Goal: Task Accomplishment & Management: Complete application form

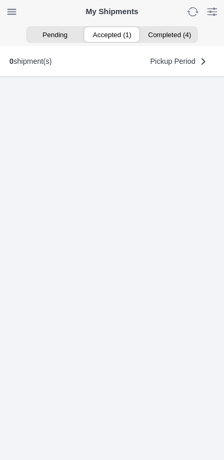
click at [116, 32] on ion-segment-button "Accepted (1)" at bounding box center [111, 34] width 57 height 15
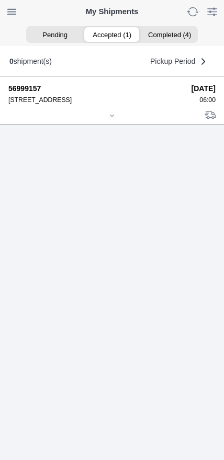
click at [113, 120] on div at bounding box center [111, 117] width 207 height 8
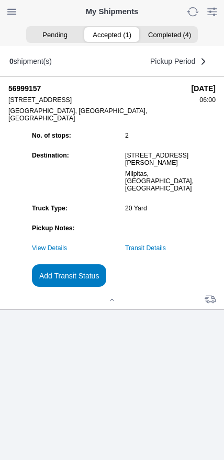
click at [166, 252] on link "Transit Details" at bounding box center [145, 248] width 41 height 7
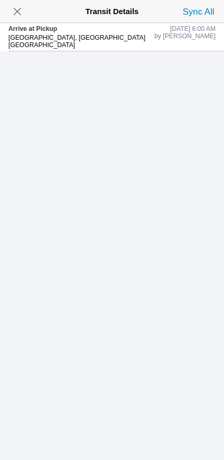
click at [16, 13] on span "button" at bounding box center [17, 11] width 15 height 15
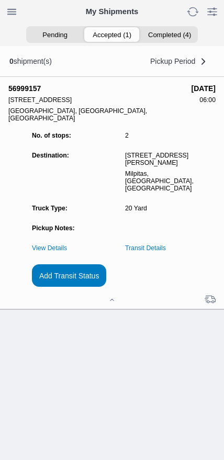
click at [0, 0] on slot "Add Transit Status" at bounding box center [0, 0] width 0 height 0
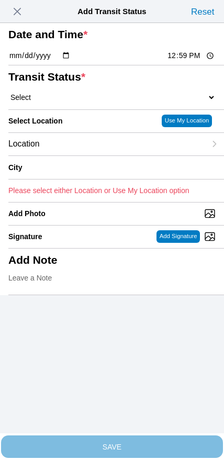
click at [191, 61] on input "12:59" at bounding box center [190, 55] width 49 height 11
type input "06:41"
click at [58, 109] on div "Transit Status * Select Arrive at Drop Off Arrive at Pickup Break Start Break S…" at bounding box center [111, 87] width 207 height 44
click at [68, 102] on select "Select Arrive at Drop Off Arrive at Pickup Break Start Break Stop Depart Drop O…" at bounding box center [111, 97] width 207 height 9
select select "DPTPULOC"
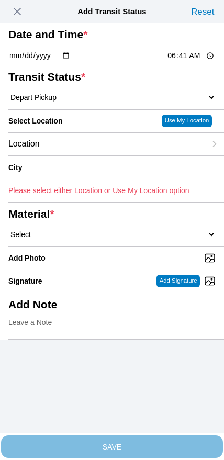
click at [76, 156] on div "Location" at bounding box center [106, 144] width 197 height 23
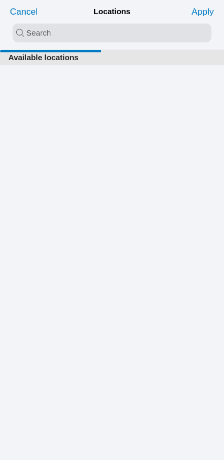
click at [90, 35] on input "search text" at bounding box center [112, 33] width 199 height 19
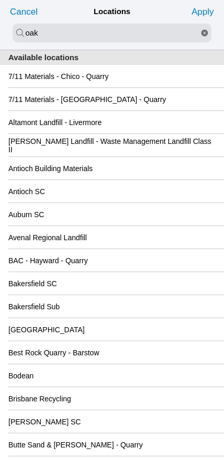
type input "oak"
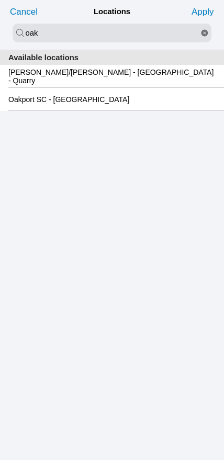
click at [0, 0] on slot "Oakport SC - [GEOGRAPHIC_DATA]" at bounding box center [0, 0] width 0 height 0
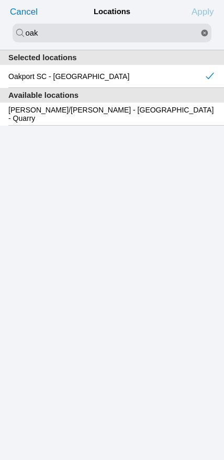
click at [0, 0] on slot "Apply" at bounding box center [0, 0] width 0 height 0
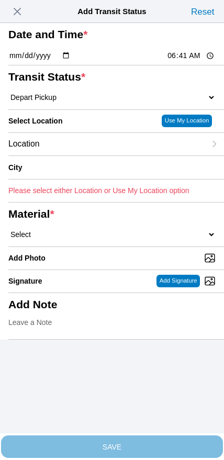
type input "Oakland"
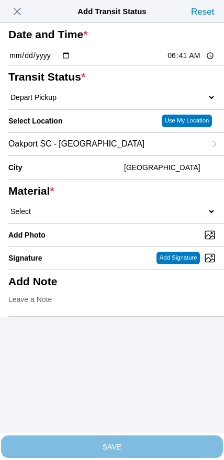
click at [127, 216] on select "Select 1" x 3" Rock 1" x 4" Rock 2" x 4" Rock Asphalt Cold Patch Backfill Spec …" at bounding box center [111, 211] width 207 height 9
select select "708654"
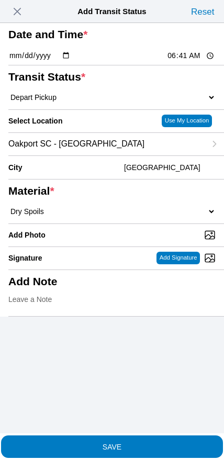
click at [129, 443] on span "SAVE" at bounding box center [111, 446] width 207 height 7
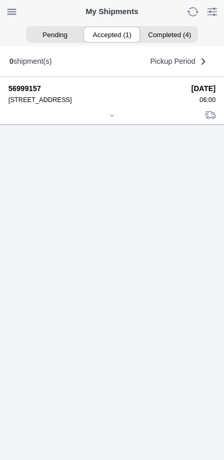
click at [109, 119] on icon at bounding box center [112, 116] width 6 height 6
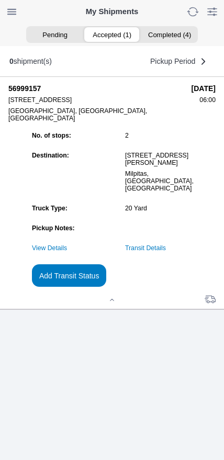
click at [0, 0] on slot "Add Transit Status" at bounding box center [0, 0] width 0 height 0
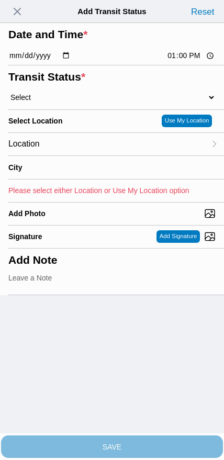
click at [188, 61] on input "13:00" at bounding box center [190, 55] width 49 height 11
type input "08:55"
click at [65, 102] on select "Select Arrive at Drop Off Arrive at Pickup Break Start Break Stop Depart Drop O…" at bounding box center [111, 97] width 207 height 9
select select "DPTDLVLOC"
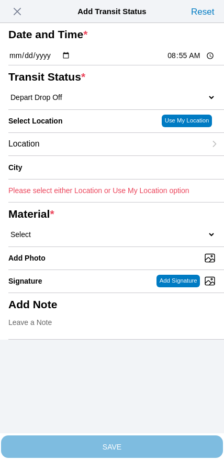
click at [76, 156] on div "Location" at bounding box center [106, 144] width 197 height 23
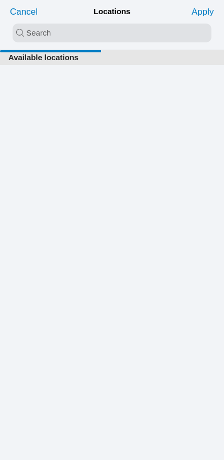
click at [103, 32] on input "search text" at bounding box center [112, 33] width 199 height 19
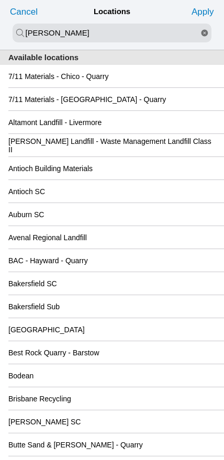
type input "newby"
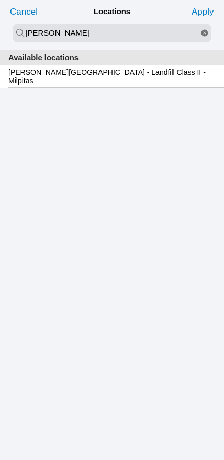
click at [0, 0] on slot "[PERSON_NAME][GEOGRAPHIC_DATA] - Landfill Class II - Milpitas" at bounding box center [0, 0] width 0 height 0
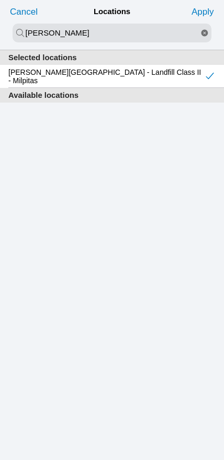
click at [0, 0] on slot "Apply" at bounding box center [0, 0] width 0 height 0
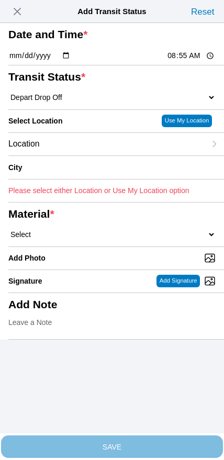
type input "Milpitas"
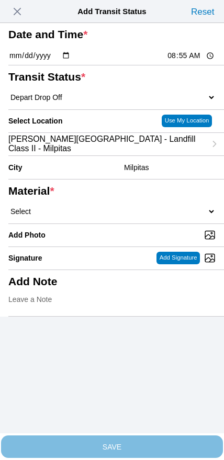
click at [140, 216] on select "Select 1" x 3" Rock 1" x 4" Rock 2" x 4" Rock Asphalt Cold Patch Backfill Spec …" at bounding box center [111, 211] width 207 height 9
select select "708654"
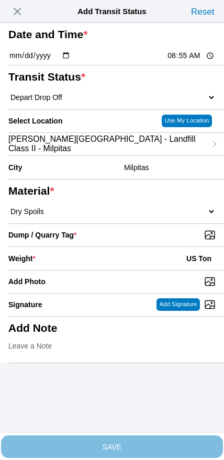
click at [148, 241] on input "Dump / Quarry Tag *" at bounding box center [116, 235] width 216 height 12
type input "C:\fakepath\image.jpg"
click at [103, 270] on div "Weight * US Ton" at bounding box center [111, 258] width 207 height 23
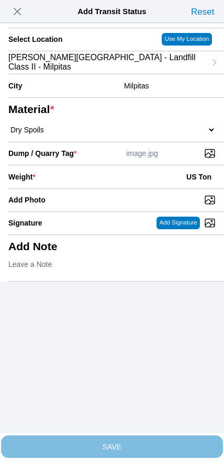
scroll to position [94, 0]
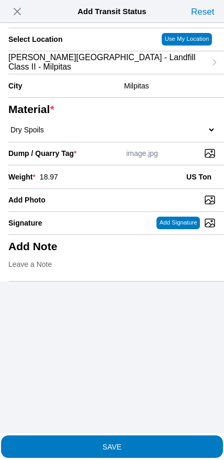
type input "18.97"
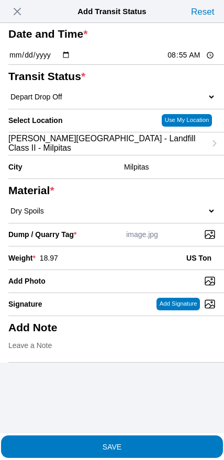
scroll to position [79, 0]
click at [130, 443] on span "SAVE" at bounding box center [111, 446] width 207 height 7
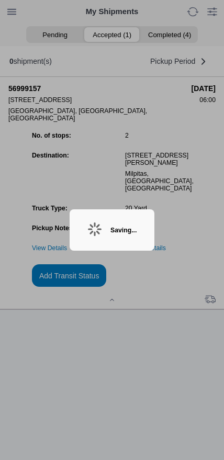
click at [194, 288] on ion-backdrop at bounding box center [112, 230] width 224 height 460
click at [137, 228] on div "Saving..." at bounding box center [123, 230] width 26 height 7
click at [135, 223] on div "Saving..." at bounding box center [112, 229] width 85 height 41
click at [122, 230] on div "Saving..." at bounding box center [123, 230] width 26 height 7
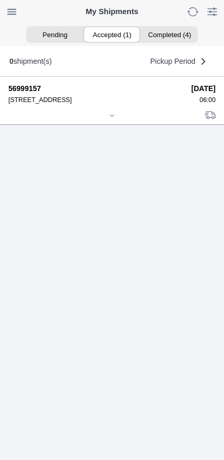
click at [110, 120] on div at bounding box center [111, 117] width 207 height 8
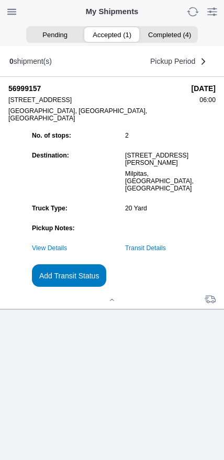
click at [166, 252] on link "Transit Details" at bounding box center [145, 248] width 41 height 7
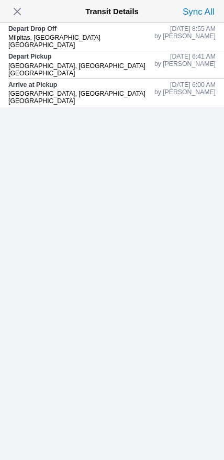
click at [17, 13] on span "button" at bounding box center [17, 11] width 15 height 15
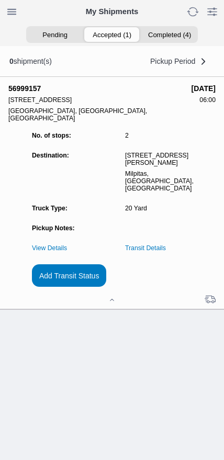
click at [106, 287] on button "Add Transit Status" at bounding box center [69, 275] width 74 height 23
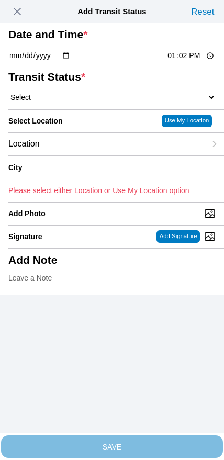
click at [188, 61] on input "13:02" at bounding box center [190, 55] width 49 height 11
type input "10:05"
click at [70, 102] on select "Select Arrive at Drop Off Arrive at Pickup Break Start Break Stop Depart Drop O…" at bounding box center [111, 97] width 207 height 9
select select "DPTPULOC"
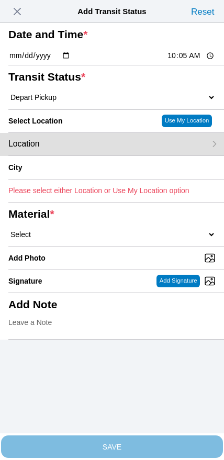
click at [86, 156] on div "Location" at bounding box center [106, 144] width 197 height 23
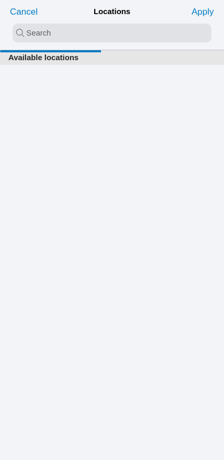
click at [106, 33] on input "search text" at bounding box center [112, 33] width 199 height 19
type input "hanson"
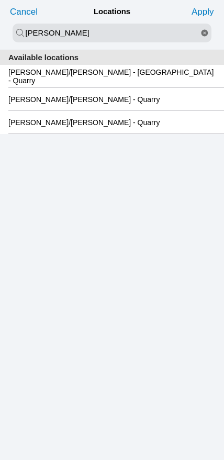
click at [0, 0] on slot "[PERSON_NAME]/[PERSON_NAME] - [GEOGRAPHIC_DATA] - Quarry" at bounding box center [0, 0] width 0 height 0
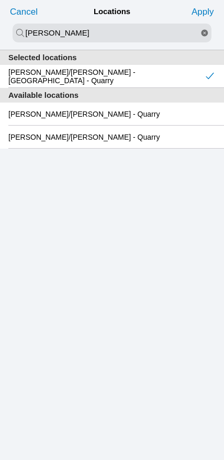
click at [0, 0] on slot "Apply" at bounding box center [0, 0] width 0 height 0
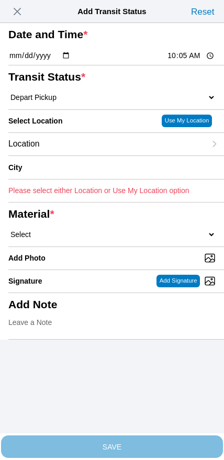
type input "Oakland"
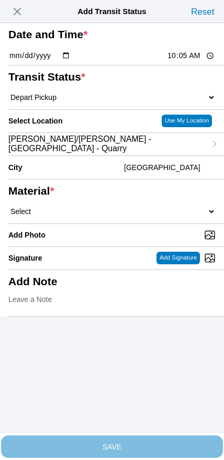
click at [128, 216] on select "Select 1" x 3" Rock 1" x 4" Rock 2" x 4" Rock Asphalt Cold Patch Backfill Spec …" at bounding box center [111, 211] width 207 height 9
select select "708651"
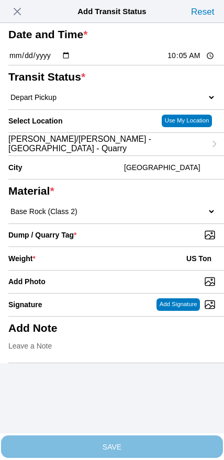
click at [151, 241] on input "Dump / Quarry Tag *" at bounding box center [116, 235] width 216 height 12
type input "C:\fakepath\image.jpg"
click at [95, 270] on div "Weight * US Ton" at bounding box center [111, 258] width 207 height 23
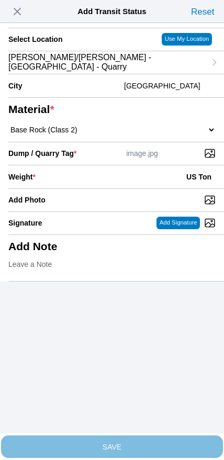
scroll to position [94, 0]
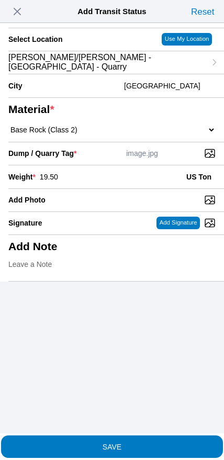
type input "19.50"
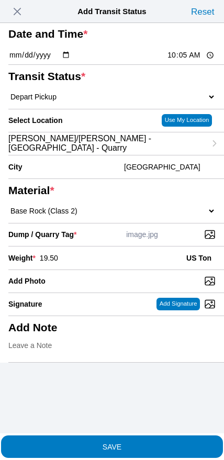
scroll to position [53, 0]
click at [129, 443] on span "SAVE" at bounding box center [111, 446] width 207 height 7
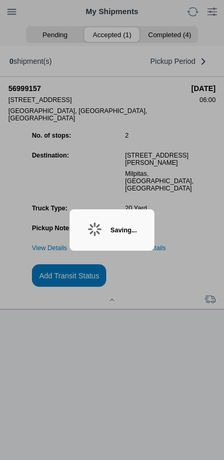
click at [180, 305] on ion-backdrop at bounding box center [112, 230] width 224 height 460
click at [91, 229] on icon at bounding box center [94, 229] width 21 height 21
click at [98, 230] on div "Saving..." at bounding box center [112, 229] width 85 height 41
click at [190, 302] on ion-backdrop at bounding box center [112, 230] width 224 height 460
click at [84, 229] on icon at bounding box center [94, 229] width 21 height 21
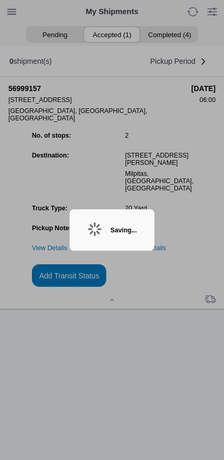
click at [84, 233] on icon at bounding box center [94, 229] width 21 height 21
click at [90, 238] on div at bounding box center [94, 230] width 15 height 16
click at [92, 237] on div at bounding box center [94, 230] width 15 height 16
click at [101, 235] on div "Saving..." at bounding box center [112, 229] width 85 height 41
click at [111, 238] on div "Saving..." at bounding box center [112, 229] width 85 height 41
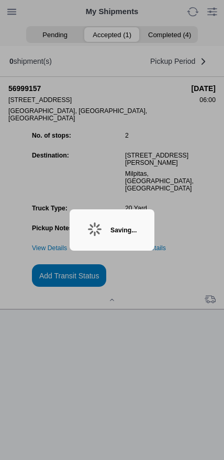
click at [110, 227] on div "Saving..." at bounding box center [123, 230] width 26 height 7
click at [110, 230] on div "Saving..." at bounding box center [123, 230] width 26 height 7
click at [112, 229] on div "Saving..." at bounding box center [123, 230] width 26 height 7
click at [122, 382] on ion-backdrop at bounding box center [112, 230] width 224 height 460
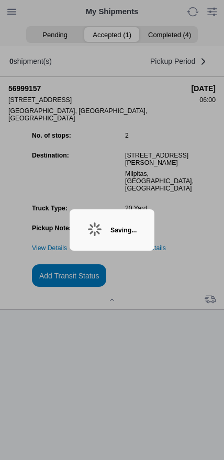
click at [121, 227] on div "Saving..." at bounding box center [123, 230] width 26 height 7
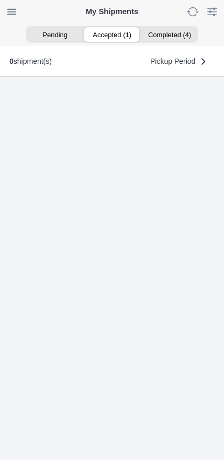
click at [120, 40] on ion-segment-button "Accepted (1)" at bounding box center [111, 34] width 57 height 15
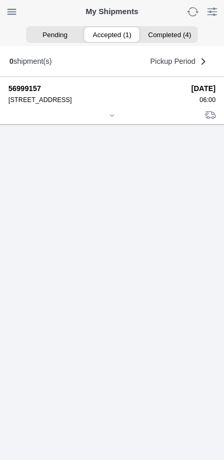
click at [110, 119] on icon at bounding box center [112, 116] width 6 height 6
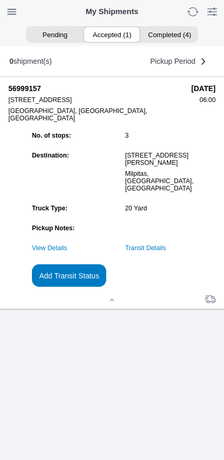
click at [165, 252] on link "Transit Details" at bounding box center [145, 248] width 41 height 7
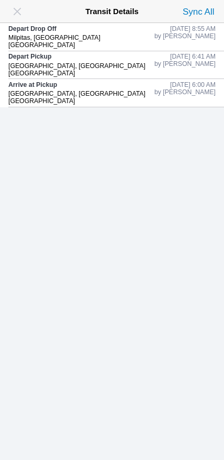
click at [25, 8] on span "button" at bounding box center [17, 11] width 15 height 15
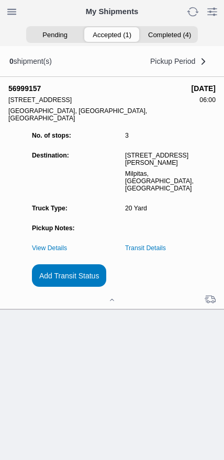
click at [0, 0] on slot "Add Transit Status" at bounding box center [0, 0] width 0 height 0
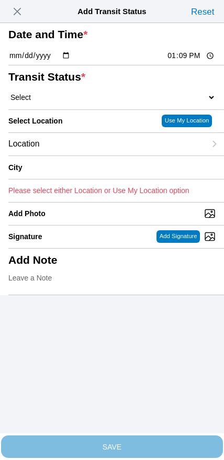
click at [186, 61] on input "13:09" at bounding box center [190, 55] width 49 height 11
type input "10:05"
click at [69, 102] on select "Select Arrive at Drop Off Arrive at Pickup Break Start Break Stop Depart Drop O…" at bounding box center [111, 97] width 207 height 9
select select "DPTPULOC"
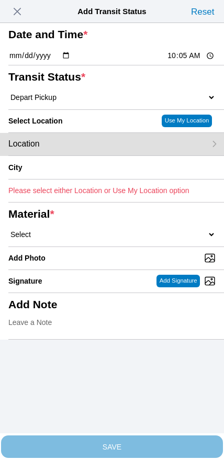
click at [83, 156] on div "Location" at bounding box center [106, 144] width 197 height 23
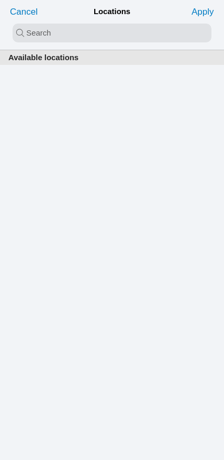
click at [113, 30] on input "search text" at bounding box center [112, 33] width 199 height 19
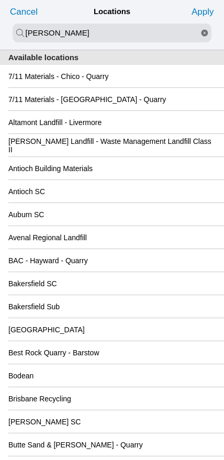
type input "hanson"
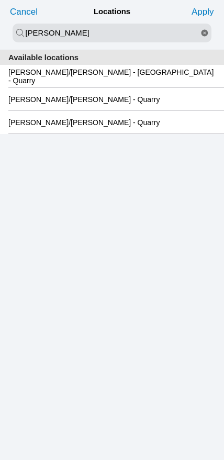
click at [0, 0] on slot "[PERSON_NAME]/[PERSON_NAME] - [GEOGRAPHIC_DATA] - Quarry" at bounding box center [0, 0] width 0 height 0
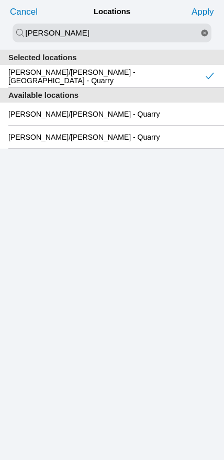
click at [0, 0] on slot "Apply" at bounding box center [0, 0] width 0 height 0
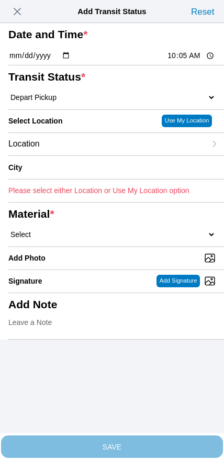
type input "Oakland"
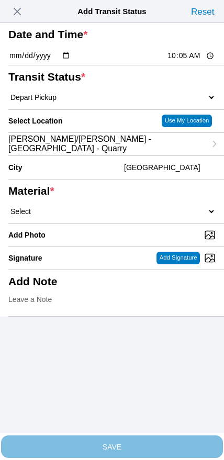
click at [136, 216] on select "Select 1" x 3" Rock 1" x 4" Rock 2" x 4" Rock Asphalt Cold Patch Backfill Spec …" at bounding box center [111, 211] width 207 height 9
select select "708651"
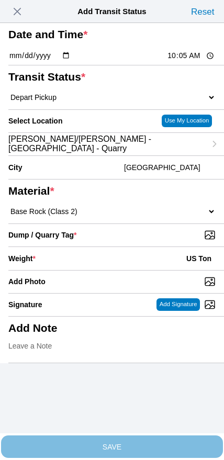
click at [154, 241] on input "Dump / Quarry Tag *" at bounding box center [116, 235] width 216 height 12
type input "C:\fakepath\image.jpg"
click at [98, 270] on div "Weight * US Ton" at bounding box center [111, 258] width 207 height 23
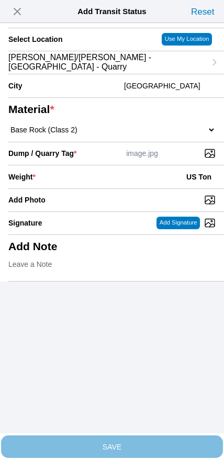
scroll to position [94, 0]
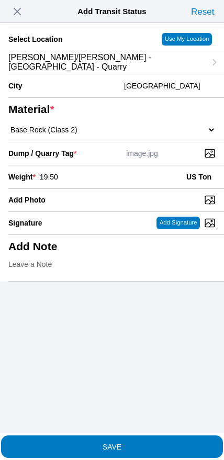
type input "19.50"
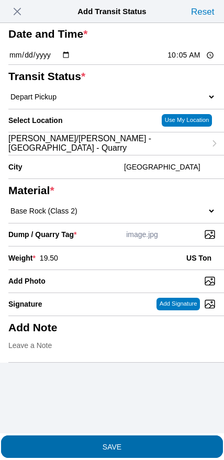
click at [129, 443] on span "SAVE" at bounding box center [111, 446] width 207 height 7
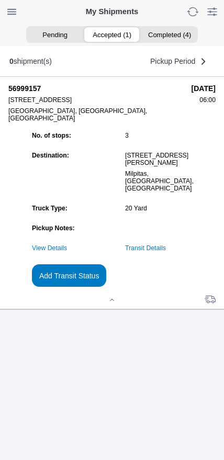
scroll to position [79, 0]
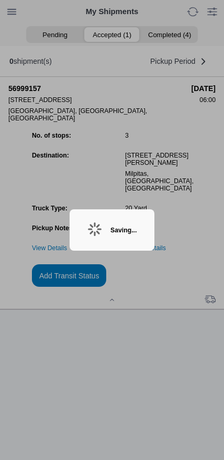
click at [103, 218] on div "Saving..." at bounding box center [112, 229] width 85 height 41
click at [103, 221] on div "Saving..." at bounding box center [112, 229] width 85 height 41
click at [110, 234] on div "Saving..." at bounding box center [123, 230] width 26 height 7
click at [102, 215] on div "Saving..." at bounding box center [112, 229] width 85 height 41
click at [137, 227] on div "Saving..." at bounding box center [123, 230] width 26 height 7
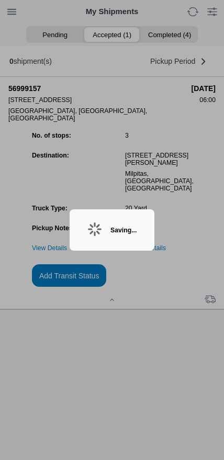
click at [188, 15] on ion-backdrop at bounding box center [112, 230] width 224 height 460
click at [110, 238] on div "Saving..." at bounding box center [112, 229] width 85 height 41
click at [110, 229] on div "Saving..." at bounding box center [123, 230] width 26 height 7
click at [115, 230] on div "Saving..." at bounding box center [123, 230] width 26 height 7
click at [113, 227] on div "Saving..." at bounding box center [123, 230] width 26 height 7
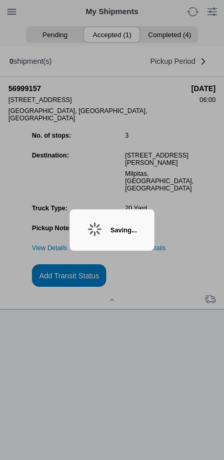
click at [111, 222] on div "Saving..." at bounding box center [112, 229] width 85 height 41
click at [110, 229] on div "Saving..." at bounding box center [123, 230] width 26 height 7
click at [101, 220] on div "Saving..." at bounding box center [112, 229] width 85 height 41
click at [114, 234] on div "Saving..." at bounding box center [123, 230] width 26 height 7
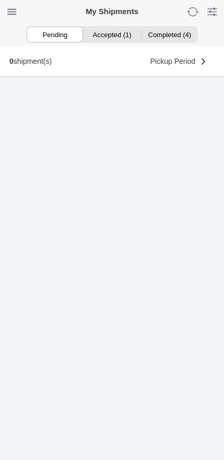
click at [122, 33] on ion-segment-button "Accepted (1)" at bounding box center [111, 34] width 57 height 15
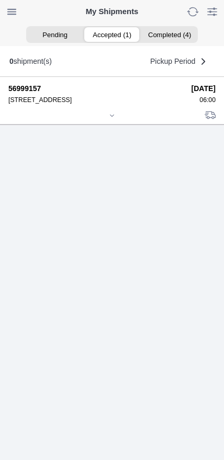
click at [113, 120] on div at bounding box center [111, 117] width 207 height 8
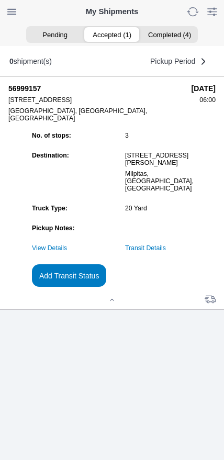
click at [162, 252] on link "Transit Details" at bounding box center [145, 248] width 41 height 7
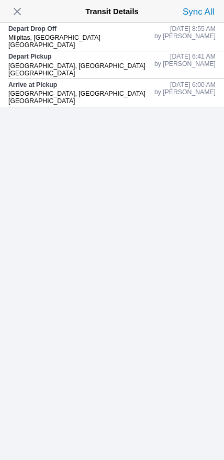
click at [19, 15] on span "button" at bounding box center [17, 11] width 15 height 15
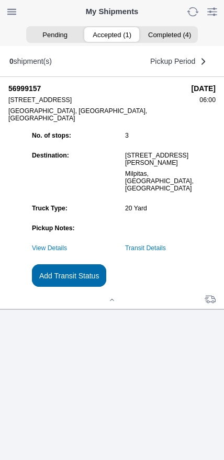
click at [0, 0] on slot "Add Transit Status" at bounding box center [0, 0] width 0 height 0
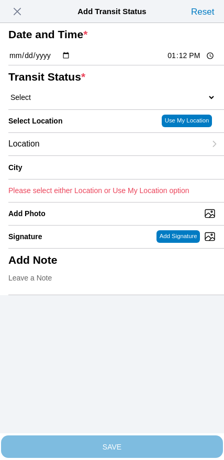
click at [178, 61] on input "13:12" at bounding box center [190, 55] width 49 height 11
type input "10:05"
click at [60, 102] on select "Select Arrive at Drop Off Arrive at Pickup Break Start Break Stop Depart Drop O…" at bounding box center [111, 97] width 207 height 9
select select "DPTPULOC"
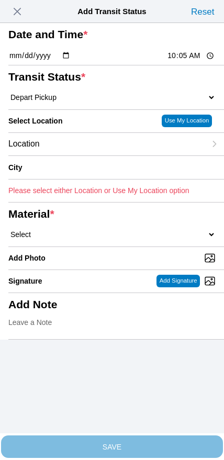
click at [82, 156] on div "Location" at bounding box center [106, 144] width 197 height 23
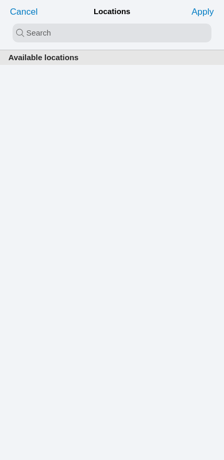
click at [106, 27] on input "search text" at bounding box center [112, 33] width 199 height 19
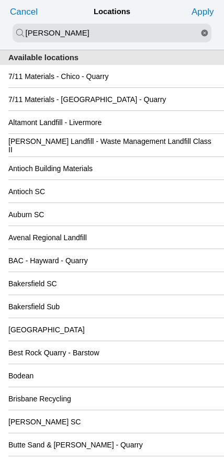
type input "hanson"
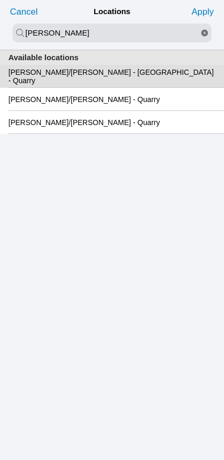
click at [0, 0] on slot "[PERSON_NAME]/[PERSON_NAME] - [GEOGRAPHIC_DATA] - Quarry" at bounding box center [0, 0] width 0 height 0
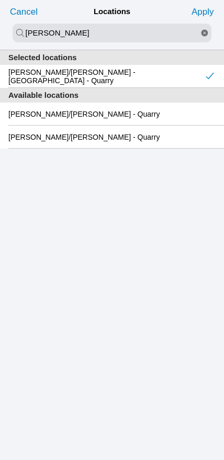
click at [0, 0] on slot "Apply" at bounding box center [0, 0] width 0 height 0
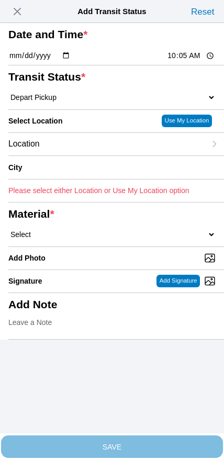
type input "Oakland"
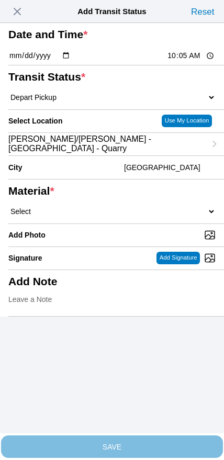
click at [139, 216] on select "Select 1" x 3" Rock 1" x 4" Rock 2" x 4" Rock Asphalt Cold Patch Backfill Spec …" at bounding box center [111, 211] width 207 height 9
select select "708651"
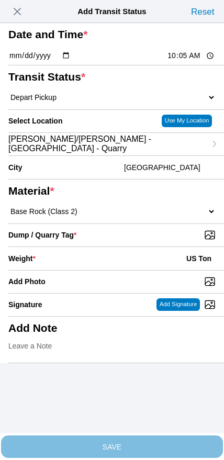
click at [149, 241] on input "Dump / Quarry Tag *" at bounding box center [116, 235] width 216 height 12
type input "C:\fakepath\image.jpg"
click at [93, 270] on div "Weight * US Ton" at bounding box center [111, 258] width 207 height 23
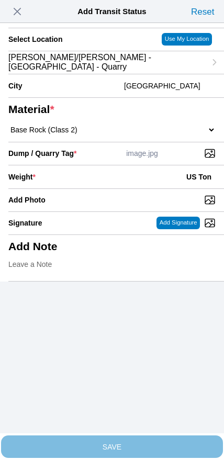
scroll to position [94, 0]
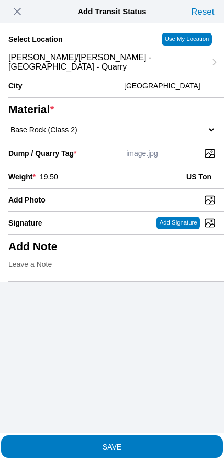
type input "19.50"
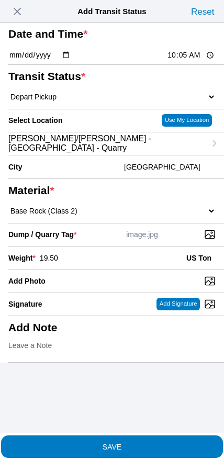
scroll to position [79, 0]
click at [127, 443] on span "SAVE" at bounding box center [111, 446] width 207 height 7
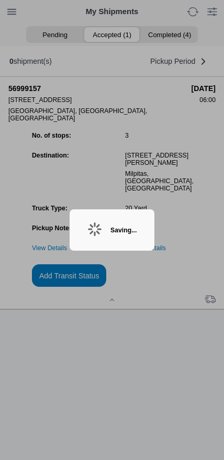
click at [146, 223] on div "Saving..." at bounding box center [112, 229] width 85 height 41
click at [149, 224] on div "Saving..." at bounding box center [112, 229] width 85 height 41
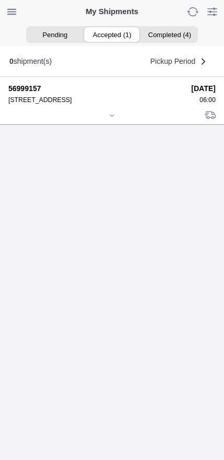
click at [113, 120] on div at bounding box center [111, 117] width 207 height 8
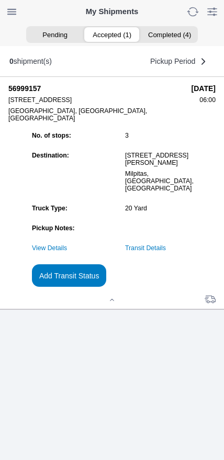
click at [158, 252] on link "Transit Details" at bounding box center [145, 248] width 41 height 7
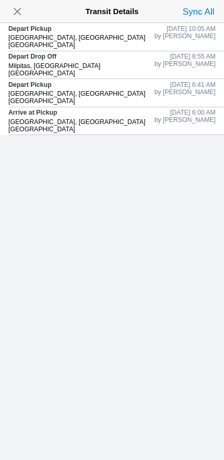
click at [14, 13] on span "button" at bounding box center [17, 11] width 15 height 15
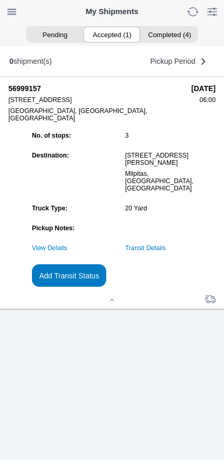
click at [106, 287] on button "Add Transit Status" at bounding box center [69, 275] width 74 height 23
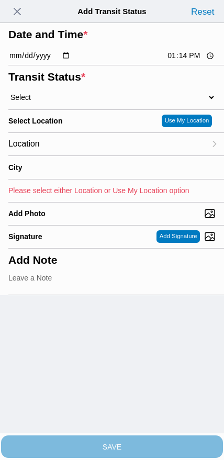
click at [185, 61] on input "13:14" at bounding box center [190, 55] width 49 height 11
type input "10:20"
click at [63, 102] on select "Select Arrive at Drop Off Arrive at Pickup Break Start Break Stop Depart Drop O…" at bounding box center [111, 97] width 207 height 9
select select "DPTDLVLOC"
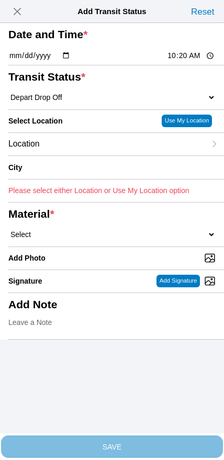
click at [80, 156] on div "Location" at bounding box center [106, 144] width 197 height 23
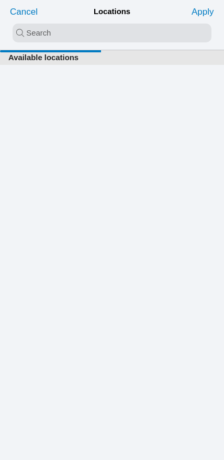
click at [97, 31] on input "search text" at bounding box center [112, 33] width 199 height 19
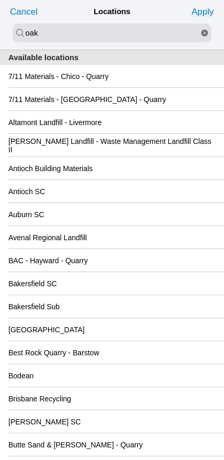
type input "oak"
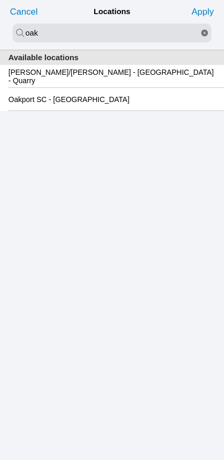
click at [0, 0] on slot "Oakport SC - [GEOGRAPHIC_DATA]" at bounding box center [0, 0] width 0 height 0
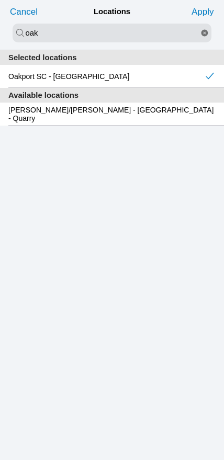
click at [0, 0] on slot "Apply" at bounding box center [0, 0] width 0 height 0
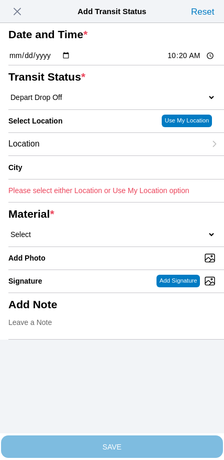
type input "Oakland"
click at [40, 149] on span "Location" at bounding box center [23, 143] width 31 height 9
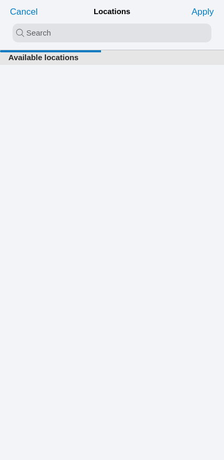
click at [0, 0] on slot "Cancel" at bounding box center [0, 0] width 0 height 0
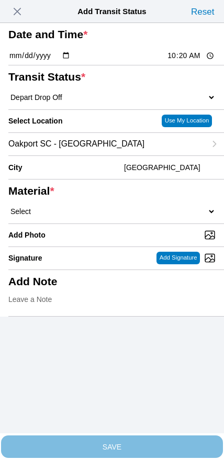
click at [76, 216] on select "Select 1" x 3" Rock 1" x 4" Rock 2" x 4" Rock Asphalt Cold Patch Backfill Spec …" at bounding box center [111, 211] width 207 height 9
select select "708651"
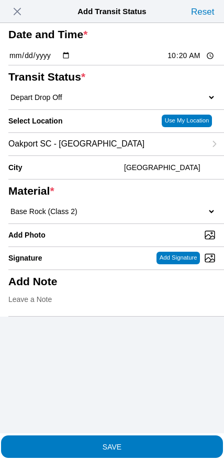
click at [154, 216] on select "Select 1" x 3" Rock 1" x 4" Rock 2" x 4" Rock Asphalt Cold Patch Backfill Spec …" at bounding box center [111, 211] width 207 height 9
click at [143, 241] on input "Add Photo" at bounding box center [116, 235] width 216 height 12
type input "C:\fakepath\image.jpg"
click at [135, 443] on span "SAVE" at bounding box center [111, 446] width 207 height 7
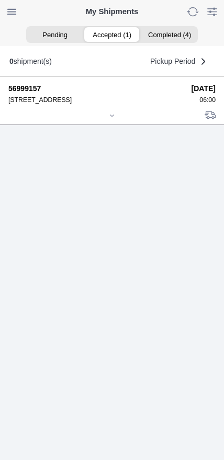
click at [113, 119] on icon at bounding box center [112, 116] width 6 height 6
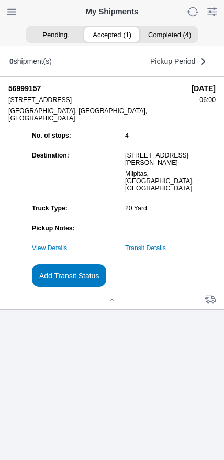
click at [166, 252] on link "Transit Details" at bounding box center [145, 248] width 41 height 7
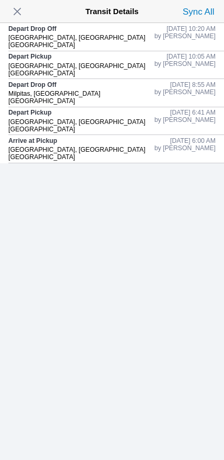
click at [20, 14] on span "button" at bounding box center [17, 11] width 15 height 15
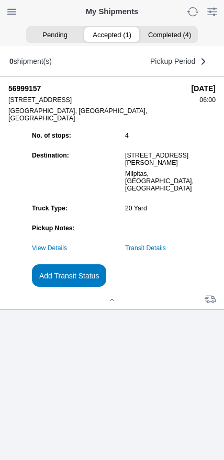
click at [0, 0] on slot "Add Transit Status" at bounding box center [0, 0] width 0 height 0
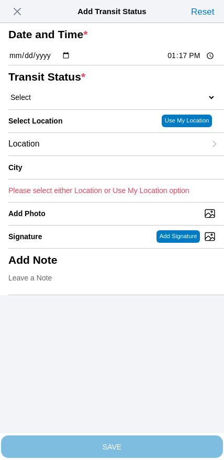
click at [183, 61] on input "13:17" at bounding box center [190, 55] width 49 height 11
type input "10:30"
click at [62, 102] on select "Select Arrive at Drop Off Arrive at Pickup Break Start Break Stop Depart Drop O…" at bounding box center [111, 97] width 207 height 9
select select "DPTPULOC"
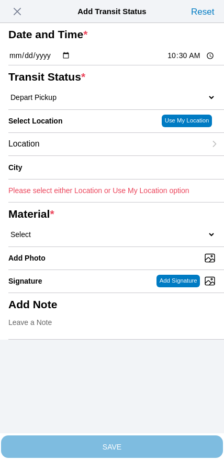
click at [76, 156] on div "Location" at bounding box center [106, 144] width 197 height 23
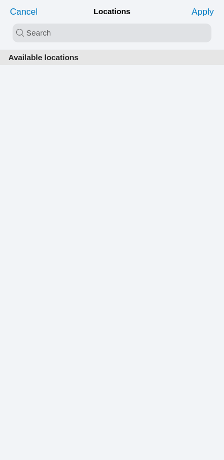
click at [109, 39] on input "search text" at bounding box center [112, 33] width 199 height 19
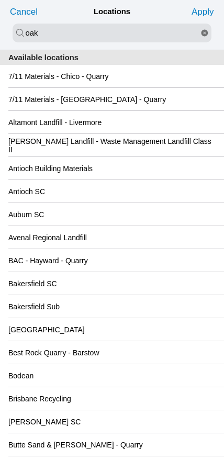
type input "oak"
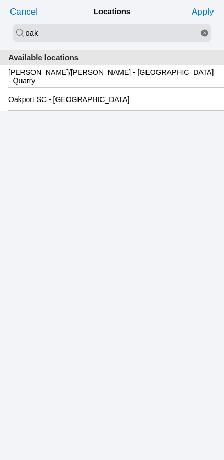
click at [0, 0] on slot "Oakport SC - [GEOGRAPHIC_DATA]" at bounding box center [0, 0] width 0 height 0
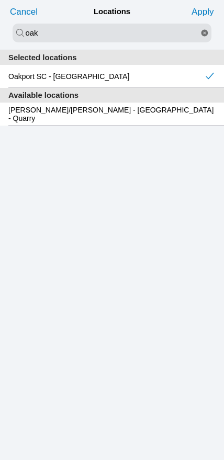
click at [0, 0] on slot "Apply" at bounding box center [0, 0] width 0 height 0
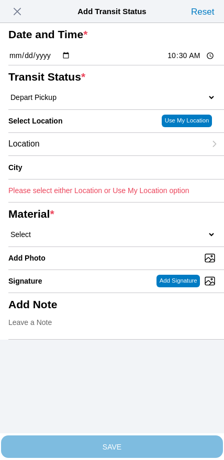
type input "Oakland"
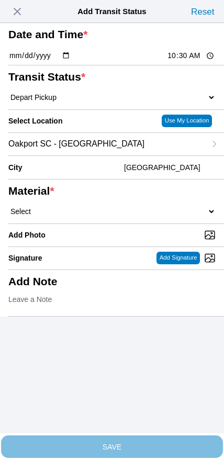
click at [145, 216] on select "Select 1" x 3" Rock 1" x 4" Rock 2" x 4" Rock Asphalt Cold Patch Backfill Spec …" at bounding box center [111, 211] width 207 height 9
select select "708654"
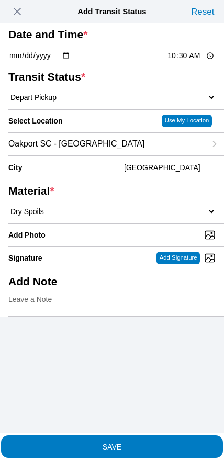
click at [148, 443] on span "SAVE" at bounding box center [111, 446] width 207 height 7
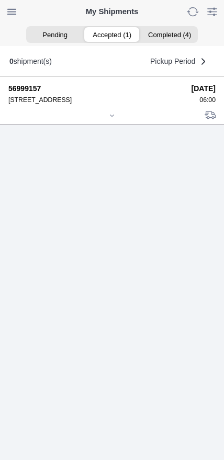
click at [113, 119] on icon at bounding box center [112, 116] width 6 height 6
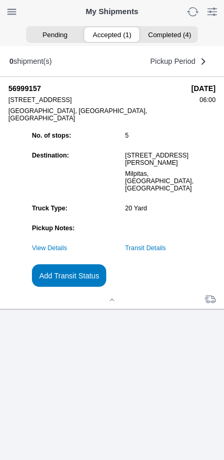
click at [106, 287] on button "Add Transit Status" at bounding box center [69, 275] width 74 height 23
click at [0, 0] on slot "Add Transit Status" at bounding box center [0, 0] width 0 height 0
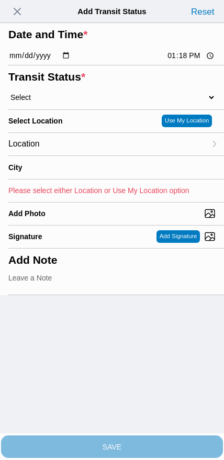
click at [179, 61] on input "13:18" at bounding box center [190, 55] width 49 height 11
type input "12:25"
click at [65, 102] on select "Select Arrive at Drop Off Arrive at Pickup Break Start Break Stop Depart Drop O…" at bounding box center [111, 97] width 207 height 9
select select "DPTDLVLOC"
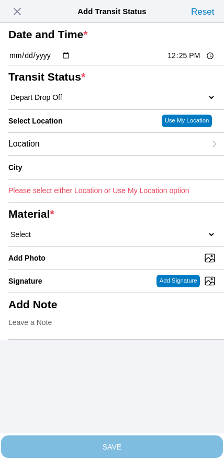
click at [80, 156] on div "Location" at bounding box center [106, 144] width 197 height 23
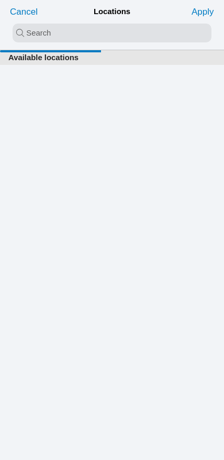
click at [116, 28] on input "search text" at bounding box center [112, 33] width 199 height 19
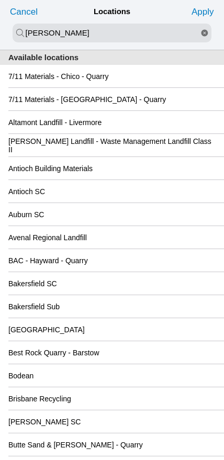
type input "[PERSON_NAME]"
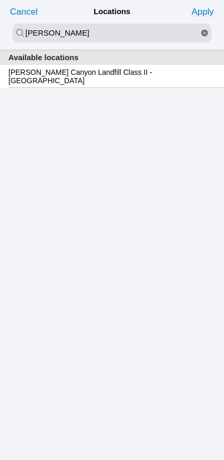
click at [0, 0] on slot "[PERSON_NAME] Canyon Landfill Class II - [GEOGRAPHIC_DATA]" at bounding box center [0, 0] width 0 height 0
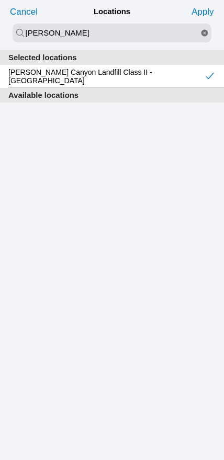
click at [0, 0] on slot "Apply" at bounding box center [0, 0] width 0 height 0
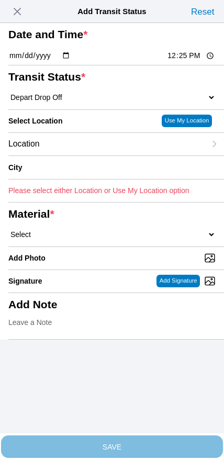
type input "[GEOGRAPHIC_DATA]"
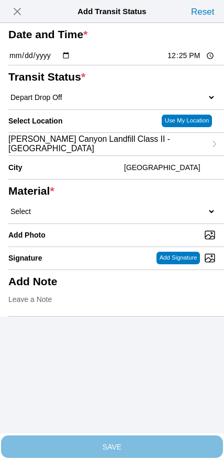
click at [147, 216] on select "Select 1" x 3" Rock 1" x 4" Rock 2" x 4" Rock Asphalt Cold Patch Backfill Spec …" at bounding box center [111, 211] width 207 height 9
select select "708654"
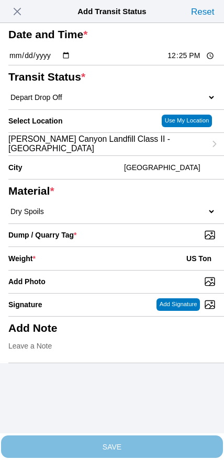
click at [161, 241] on input "Dump / Quarry Tag *" at bounding box center [116, 235] width 216 height 12
type input "C:\fakepath\image.jpg"
click at [91, 270] on div "Weight * US Ton" at bounding box center [111, 258] width 207 height 23
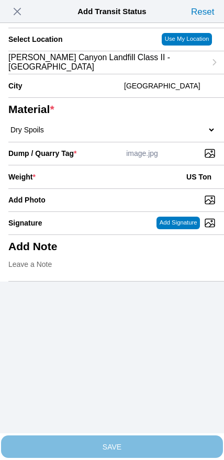
scroll to position [94, 0]
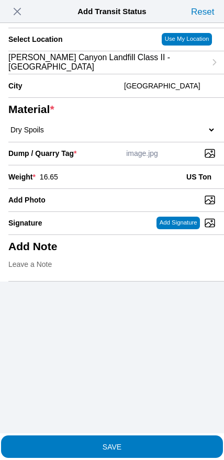
type input "16.65"
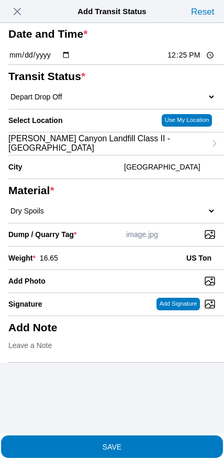
scroll to position [71, 0]
click at [138, 443] on span "SAVE" at bounding box center [111, 446] width 207 height 7
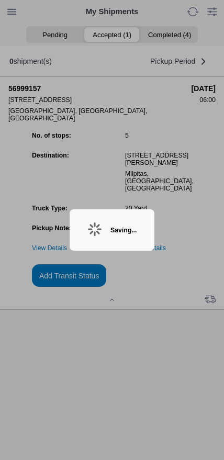
click at [189, 306] on ion-backdrop at bounding box center [112, 230] width 224 height 460
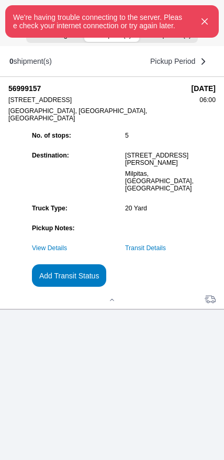
click at [201, 28] on icon "button" at bounding box center [204, 21] width 13 height 13
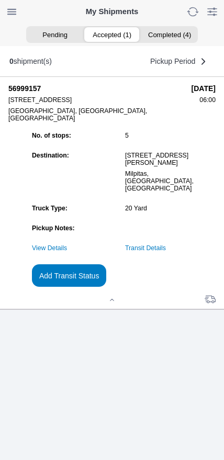
click at [164, 252] on link "Transit Details" at bounding box center [145, 248] width 41 height 7
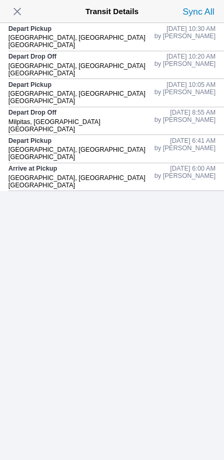
click at [19, 18] on span "button" at bounding box center [17, 11] width 15 height 15
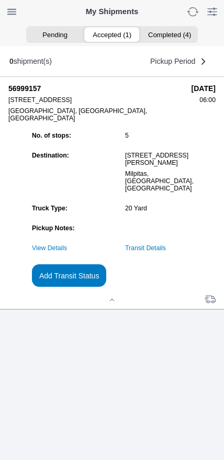
click at [0, 0] on slot "Add Transit Status" at bounding box center [0, 0] width 0 height 0
click at [106, 287] on button "Add Transit Status" at bounding box center [69, 275] width 74 height 23
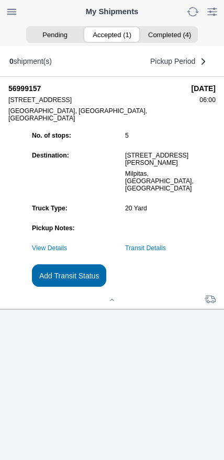
click at [0, 0] on slot "Add Transit Status" at bounding box center [0, 0] width 0 height 0
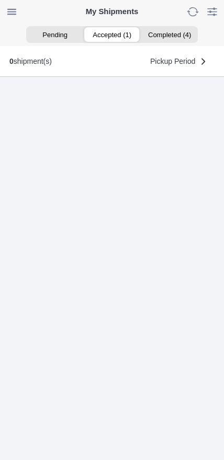
click at [119, 38] on ion-segment-button "Accepted (1)" at bounding box center [111, 34] width 57 height 15
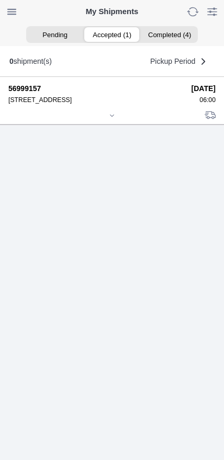
click at [112, 119] on icon at bounding box center [112, 116] width 6 height 6
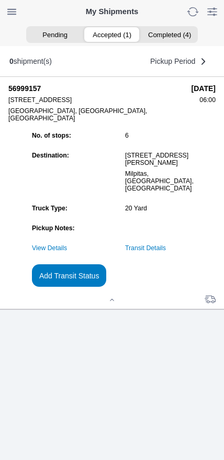
click at [0, 0] on slot "Add Transit Status" at bounding box center [0, 0] width 0 height 0
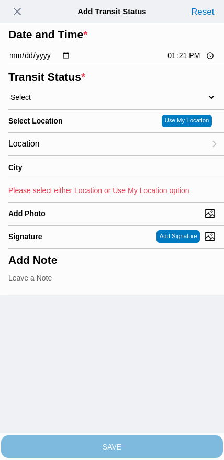
click at [182, 61] on input "13:21" at bounding box center [190, 55] width 49 height 11
click at [172, 61] on input "13:21" at bounding box center [190, 55] width 49 height 11
type input "12:25"
click at [62, 102] on select "Select Arrive at Drop Off Arrive at Pickup Break Start Break Stop Depart Drop O…" at bounding box center [111, 97] width 207 height 9
select select "DPTDLVLOC"
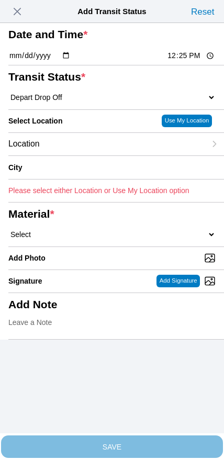
click at [74, 156] on div "Location" at bounding box center [106, 144] width 197 height 23
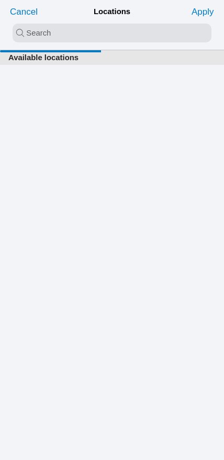
click at [110, 31] on input "search text" at bounding box center [112, 33] width 199 height 19
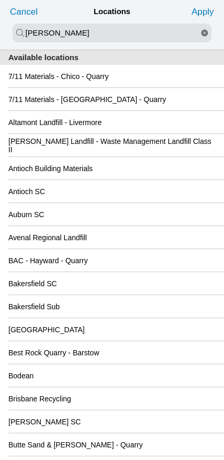
type input "[PERSON_NAME]"
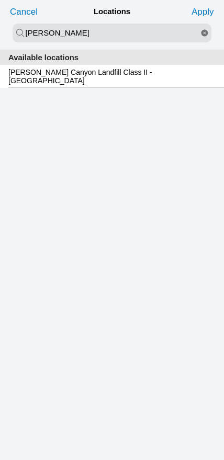
click at [0, 0] on slot "[PERSON_NAME] Canyon Landfill Class II - [GEOGRAPHIC_DATA]" at bounding box center [0, 0] width 0 height 0
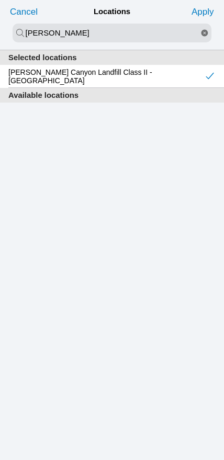
click at [0, 0] on slot "Apply" at bounding box center [0, 0] width 0 height 0
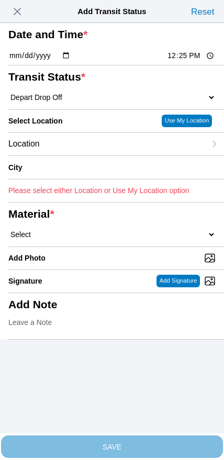
type input "[GEOGRAPHIC_DATA]"
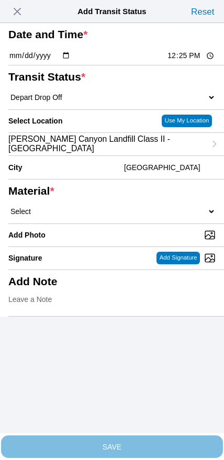
click at [117, 216] on select "Select 1" x 3" Rock 1" x 4" Rock 2" x 4" Rock Asphalt Cold Patch Backfill Spec …" at bounding box center [111, 211] width 207 height 9
select select "708654"
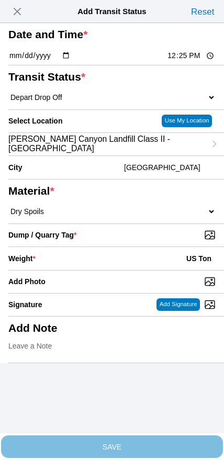
click at [153, 241] on input "Dump / Quarry Tag *" at bounding box center [116, 235] width 216 height 12
type input "C:\fakepath\image.jpg"
click at [104, 270] on div "Weight * US Ton" at bounding box center [111, 258] width 207 height 23
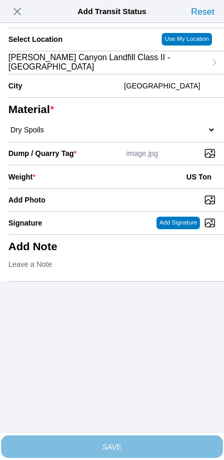
scroll to position [94, 0]
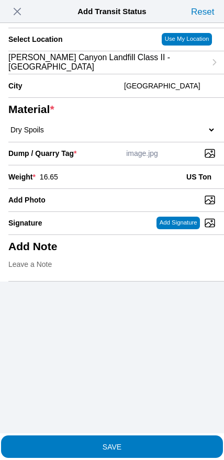
type input "16.65"
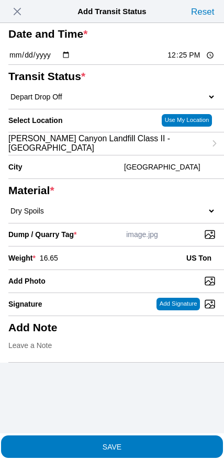
click at [128, 443] on span "SAVE" at bounding box center [111, 446] width 207 height 7
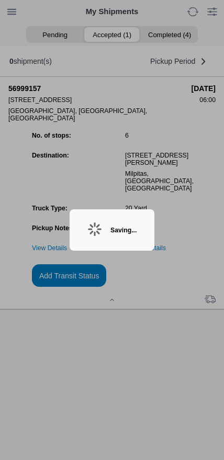
click at [117, 227] on div "Saving..." at bounding box center [123, 230] width 26 height 7
click at [154, 223] on div "Saving..." at bounding box center [112, 229] width 85 height 41
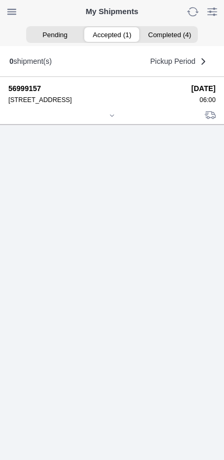
click at [110, 119] on icon at bounding box center [112, 116] width 6 height 6
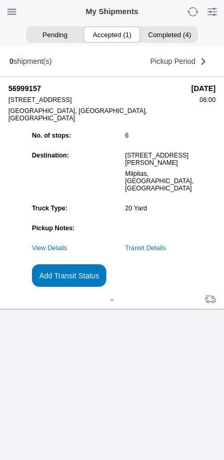
click at [164, 252] on link "Transit Details" at bounding box center [145, 248] width 41 height 7
